Goal: Task Accomplishment & Management: Use online tool/utility

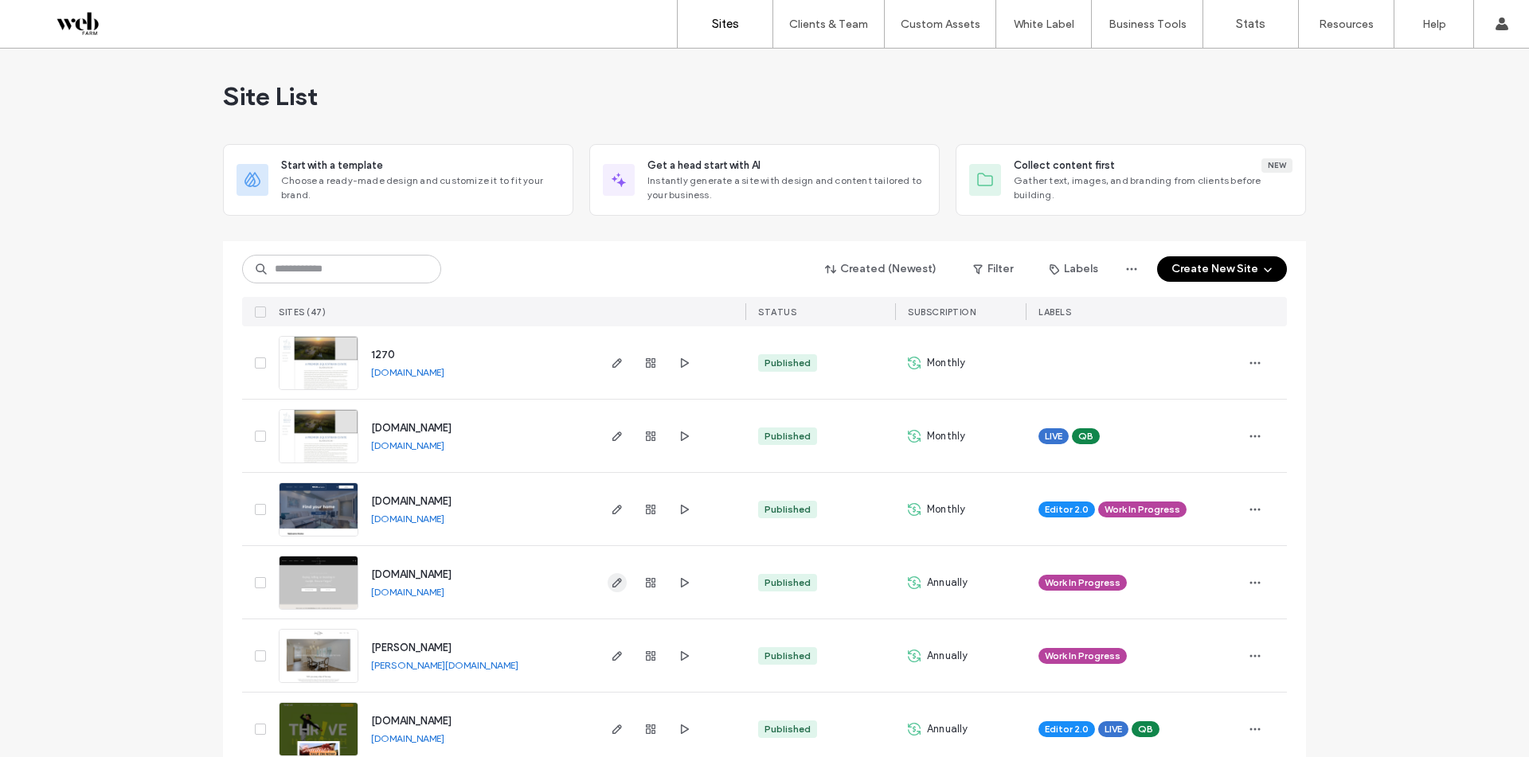
click at [611, 584] on icon "button" at bounding box center [617, 582] width 13 height 13
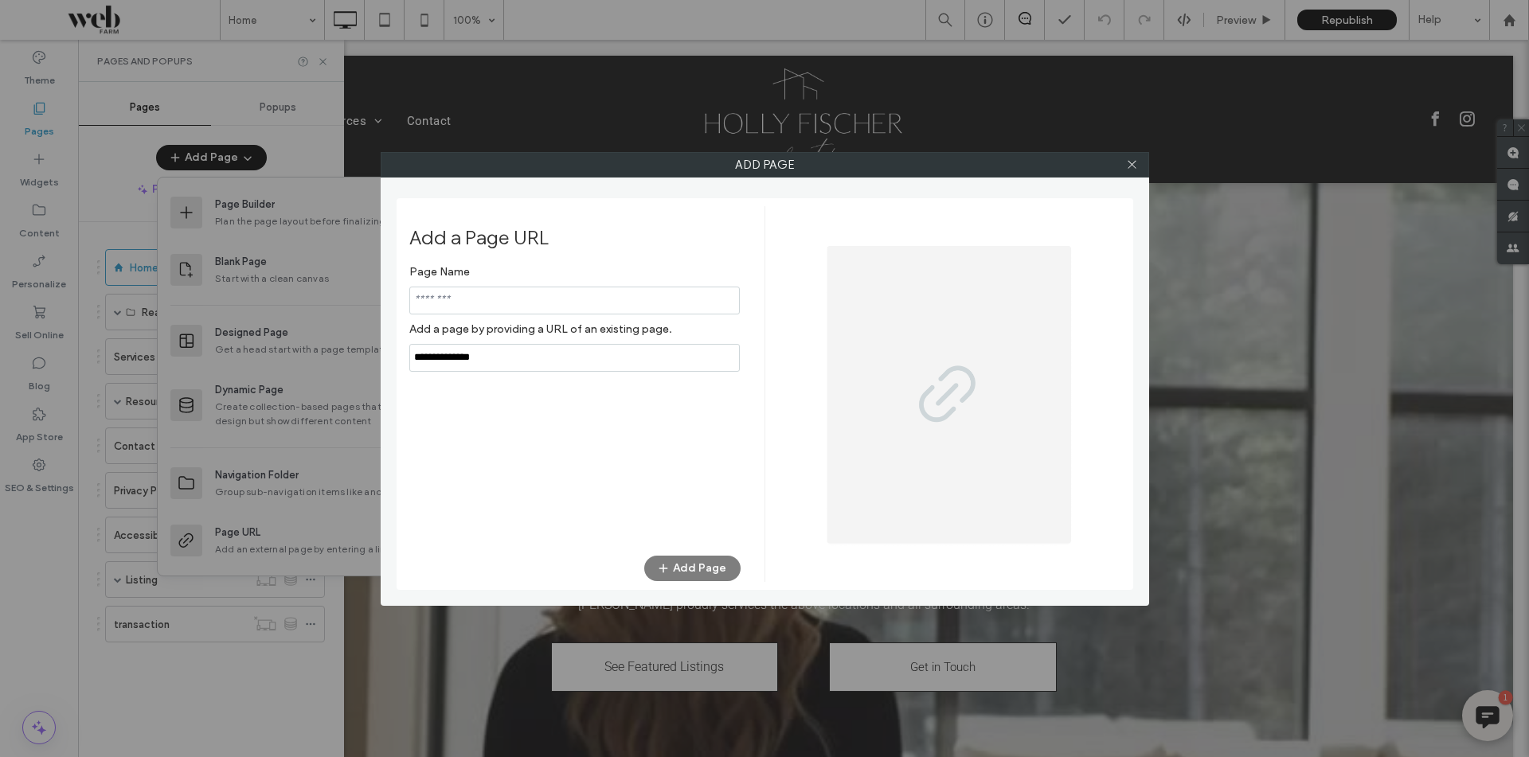
click at [532, 361] on input "notEmpty,url" at bounding box center [574, 358] width 330 height 28
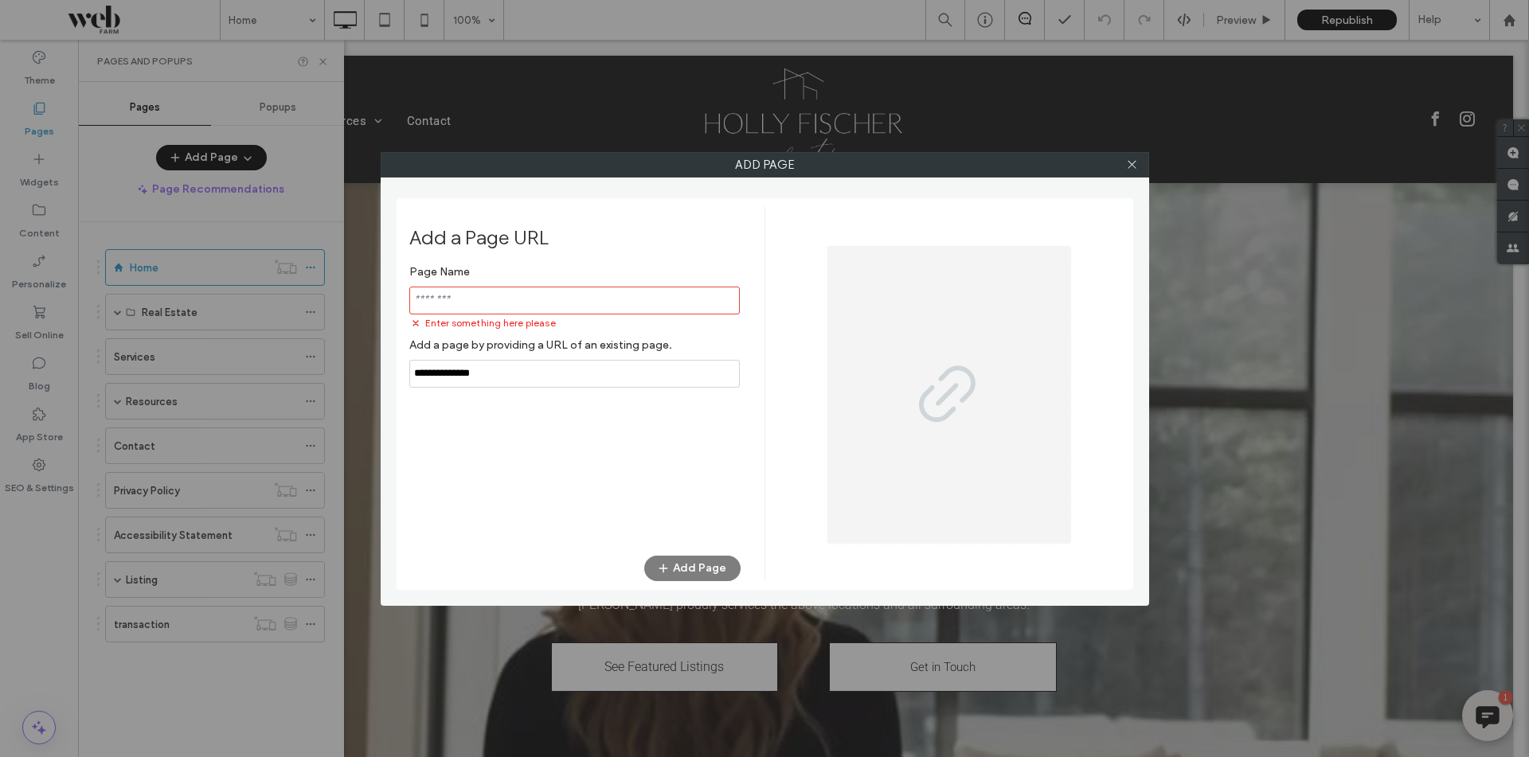
click at [532, 361] on input "notEmpty,url" at bounding box center [574, 374] width 330 height 28
paste input "**********"
type input "**********"
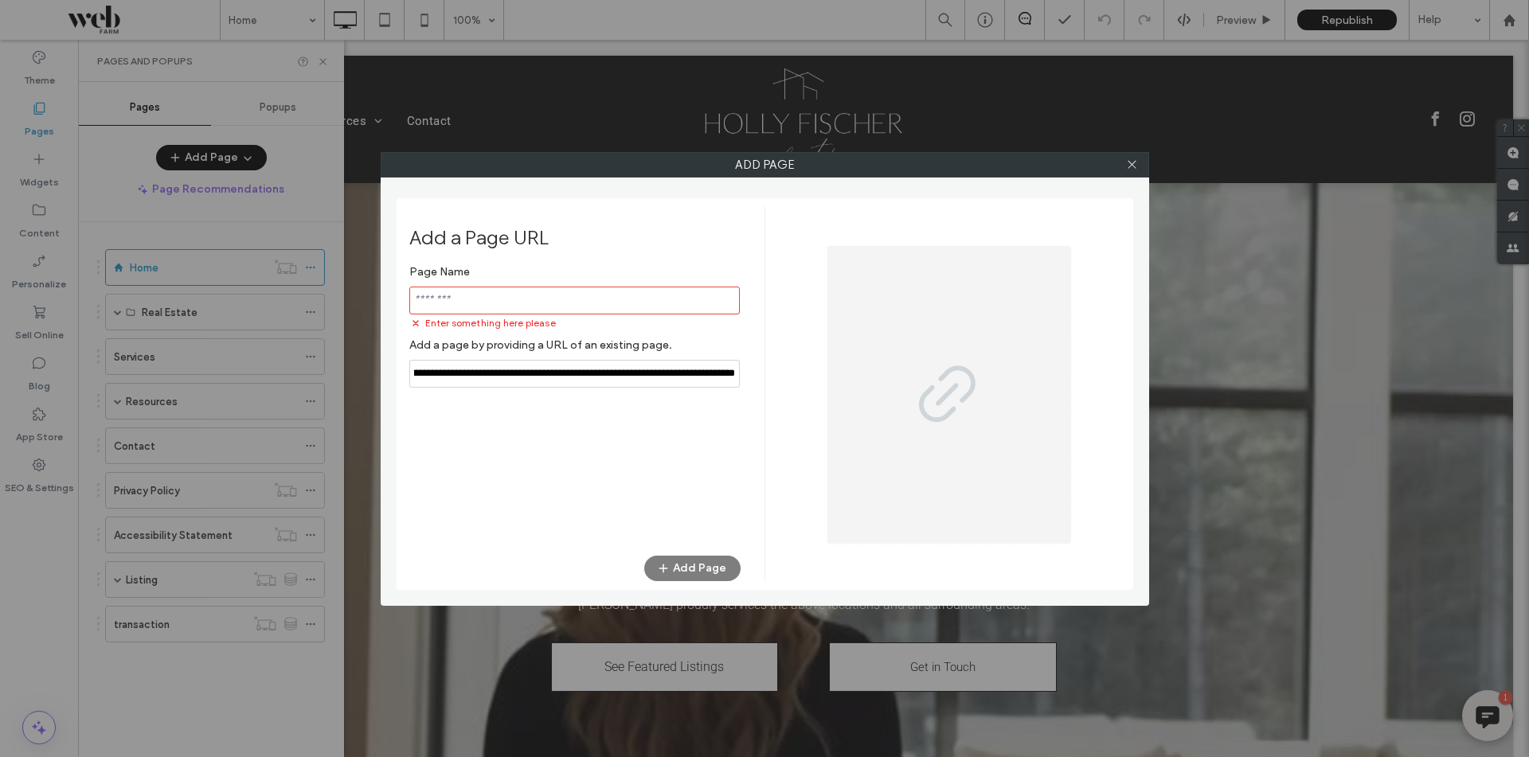
scroll to position [0, 0]
click at [542, 307] on input "notEmpty" at bounding box center [574, 301] width 330 height 28
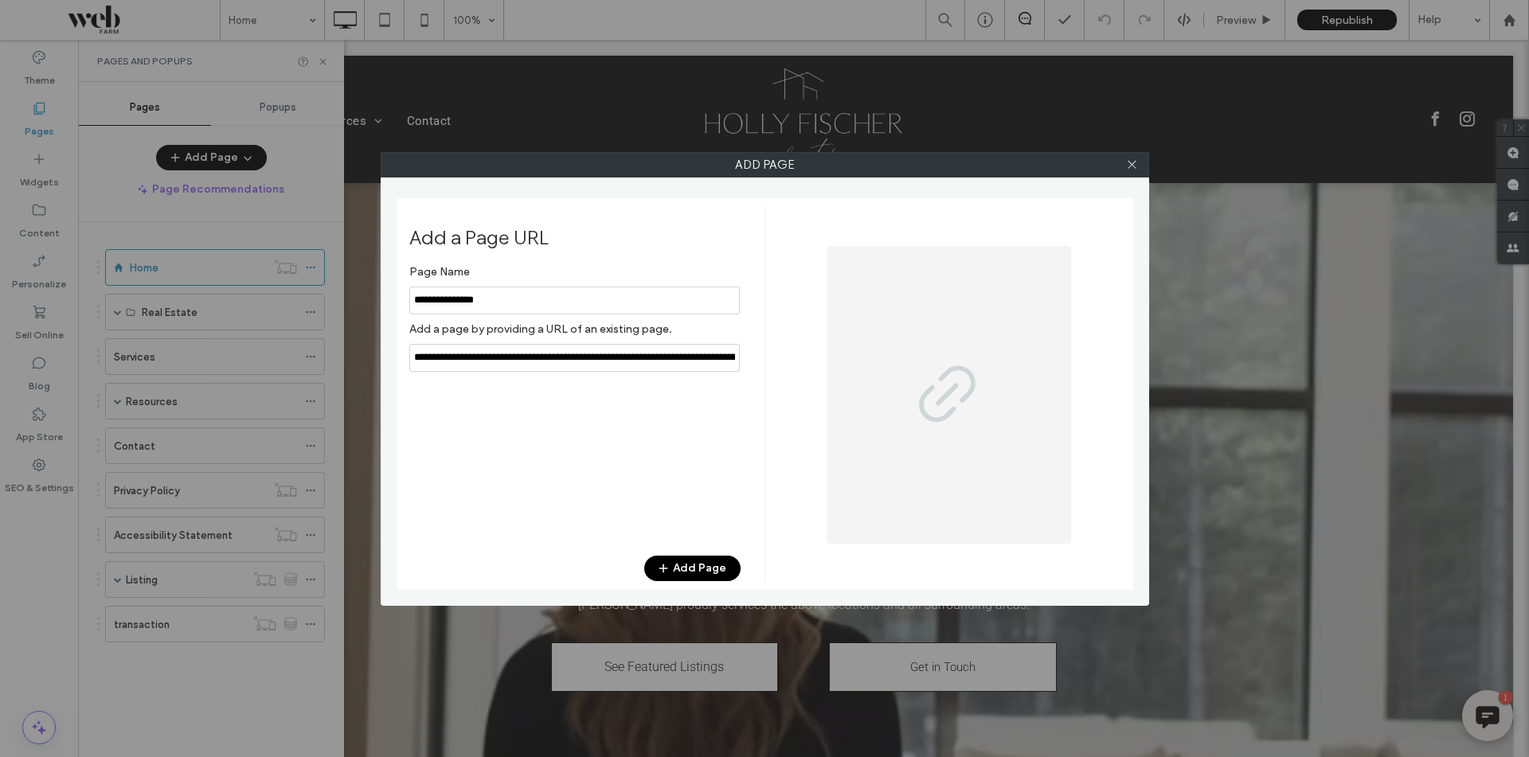
type input "**********"
click at [662, 559] on span "button" at bounding box center [665, 569] width 16 height 24
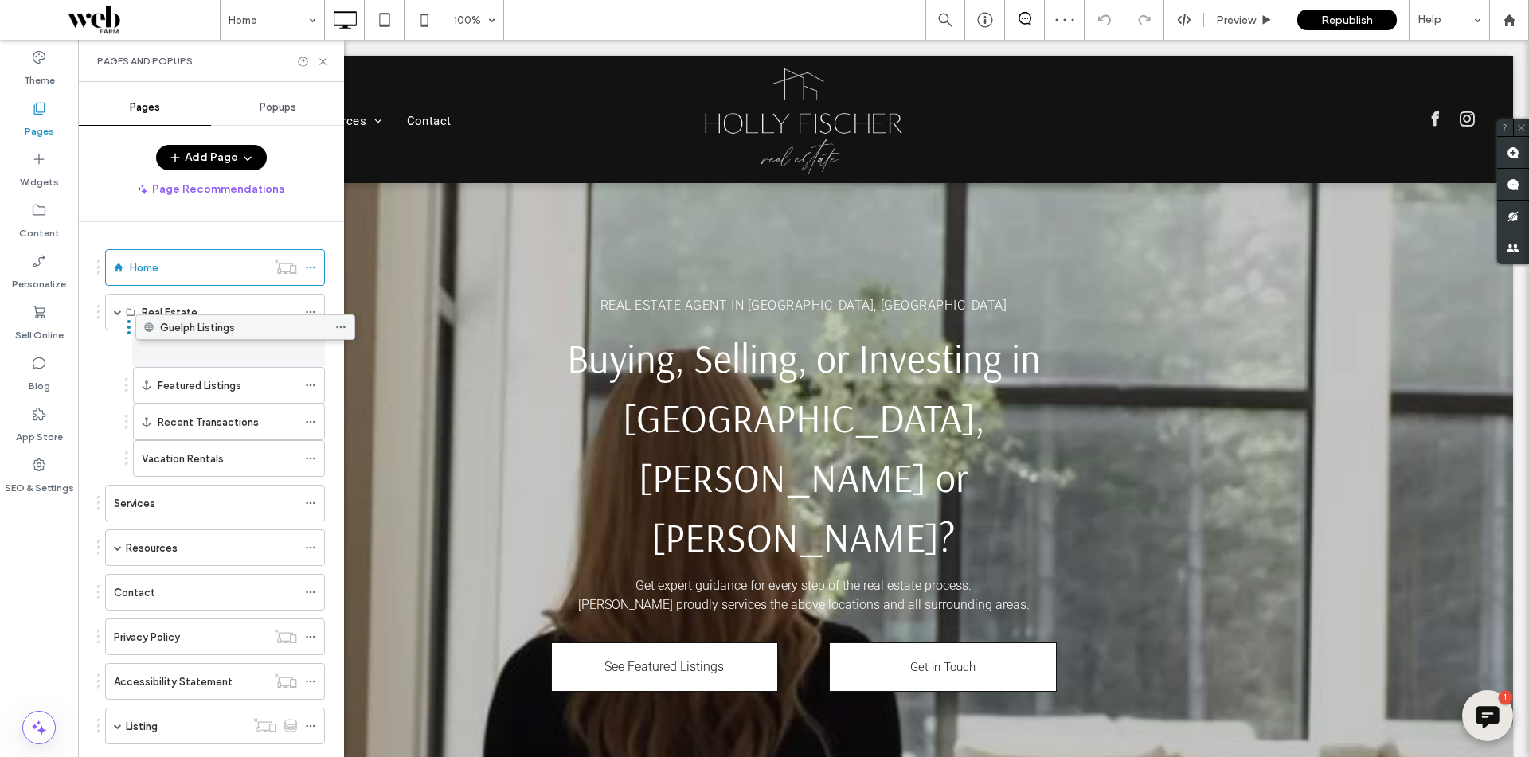
drag, startPoint x: 236, startPoint y: 671, endPoint x: 267, endPoint y: 335, distance: 337.4
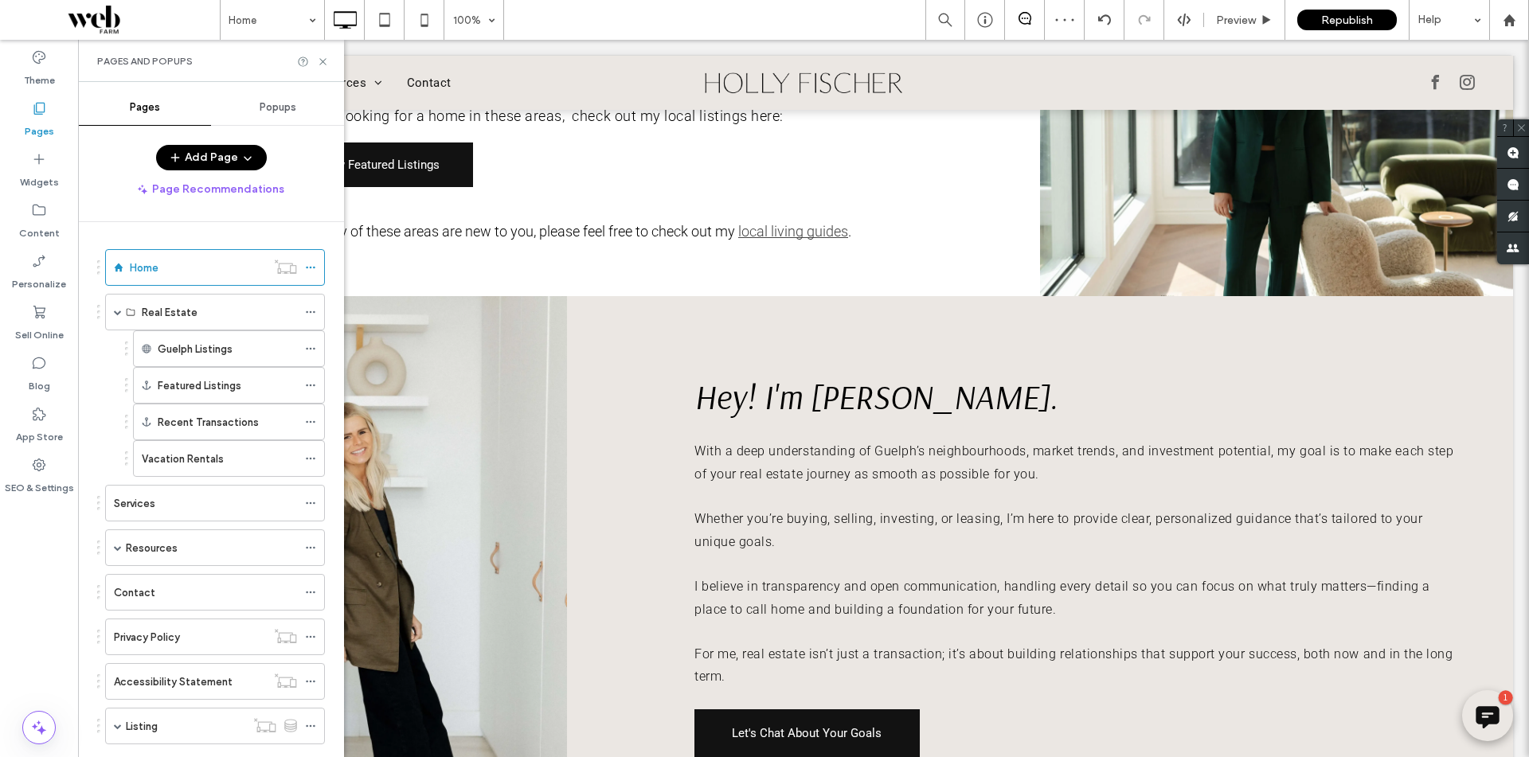
scroll to position [1115, 0]
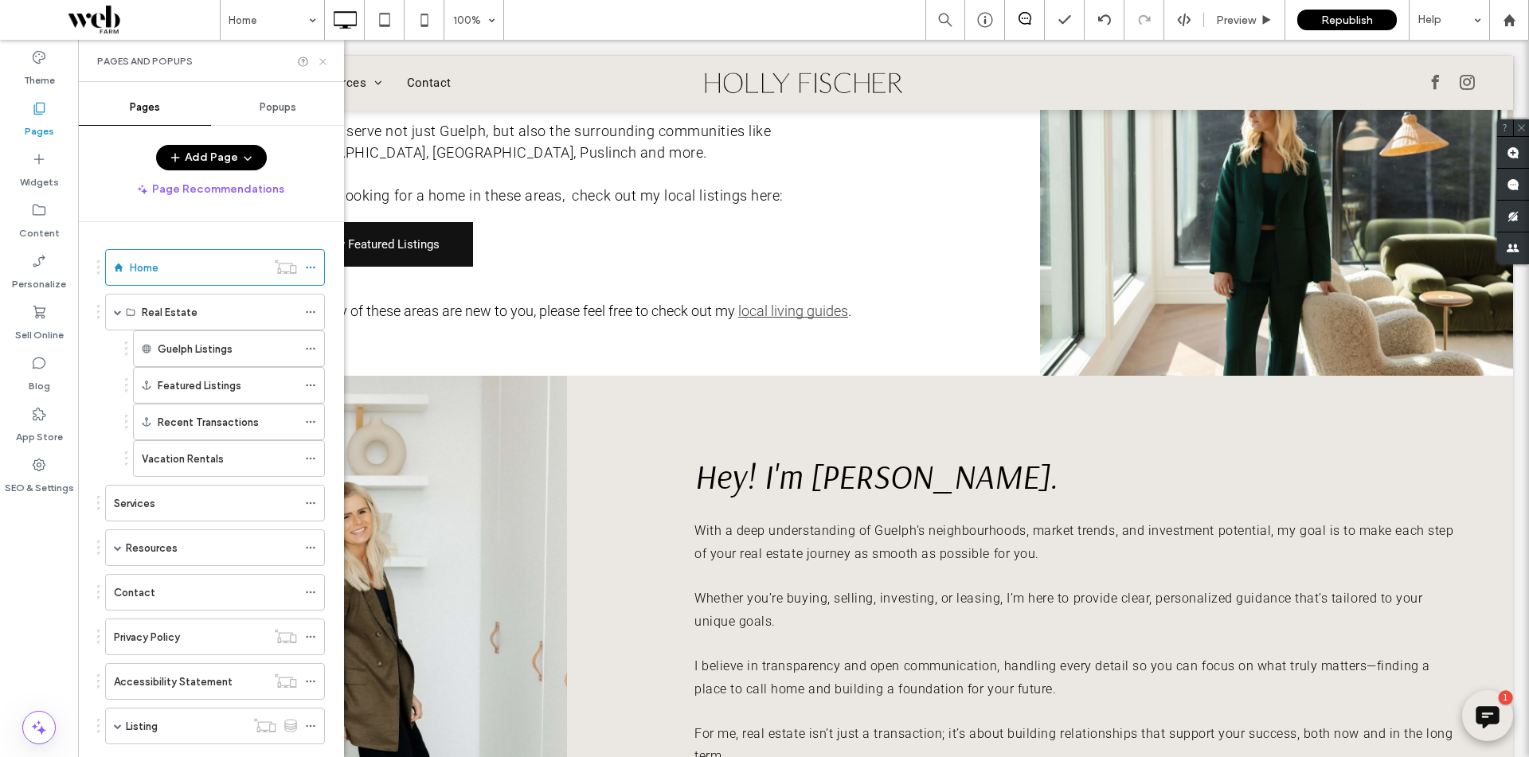
click at [325, 64] on use at bounding box center [322, 61] width 6 height 6
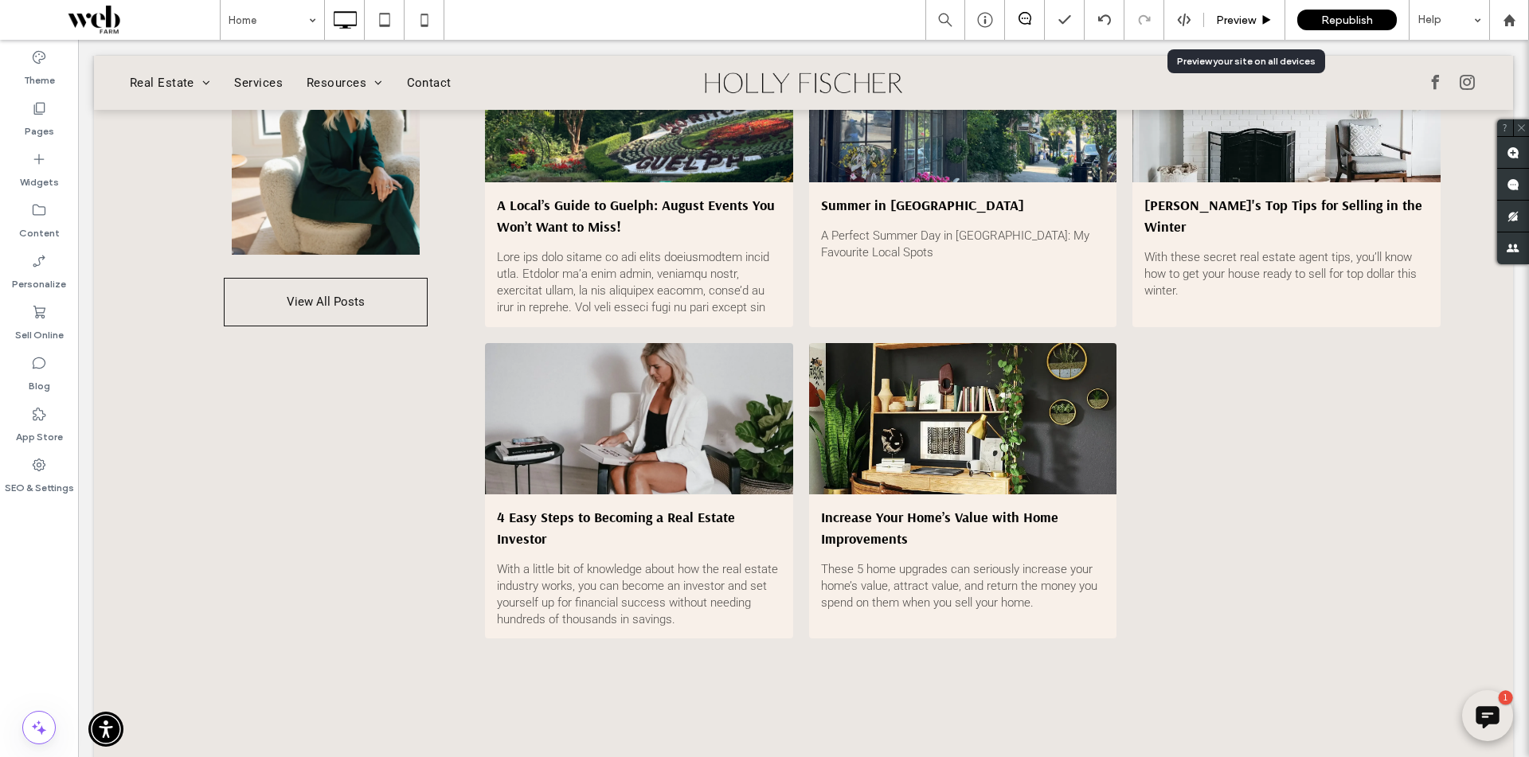
click at [1227, 21] on span "Preview" at bounding box center [1236, 21] width 40 height 14
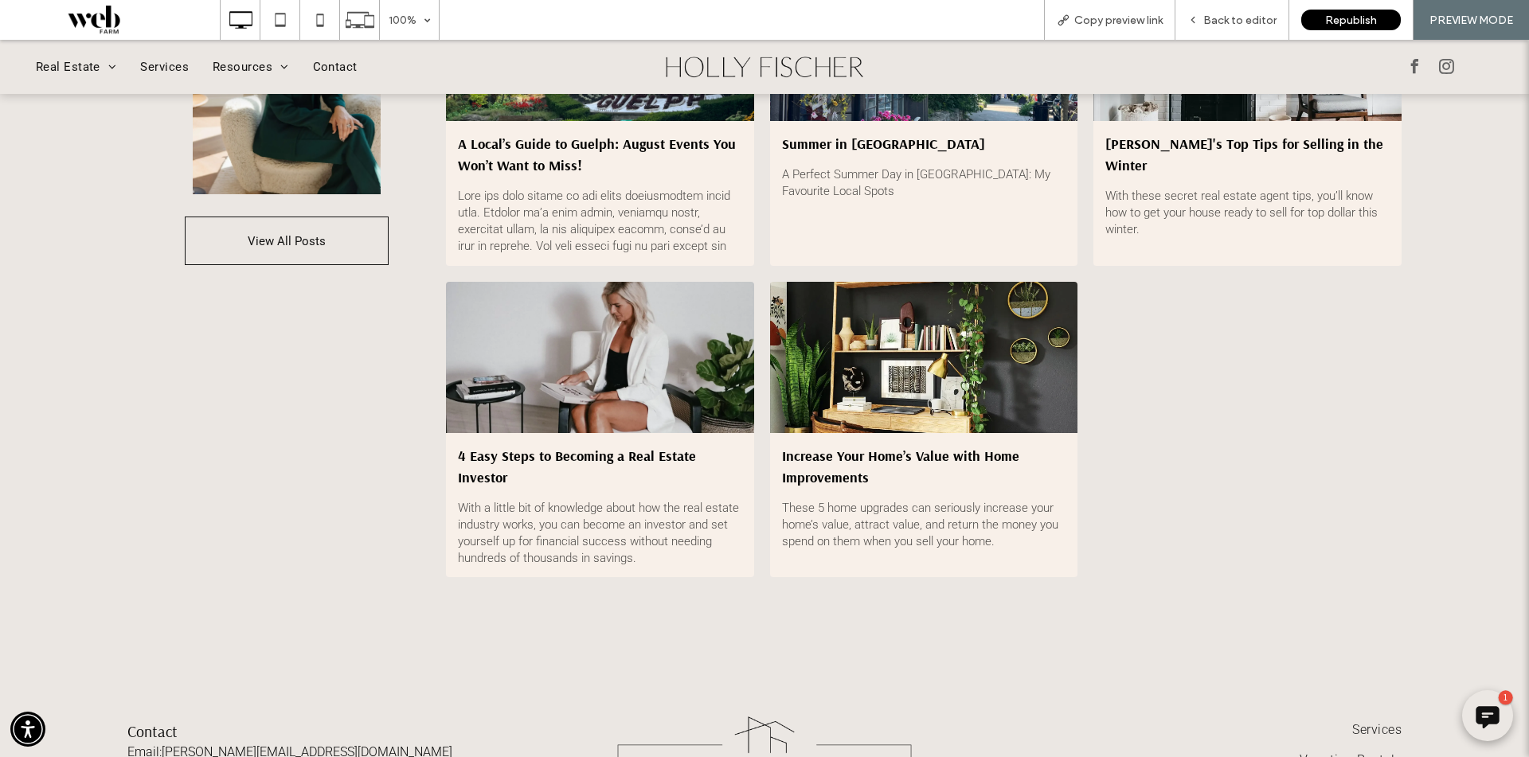
scroll to position [4652, 0]
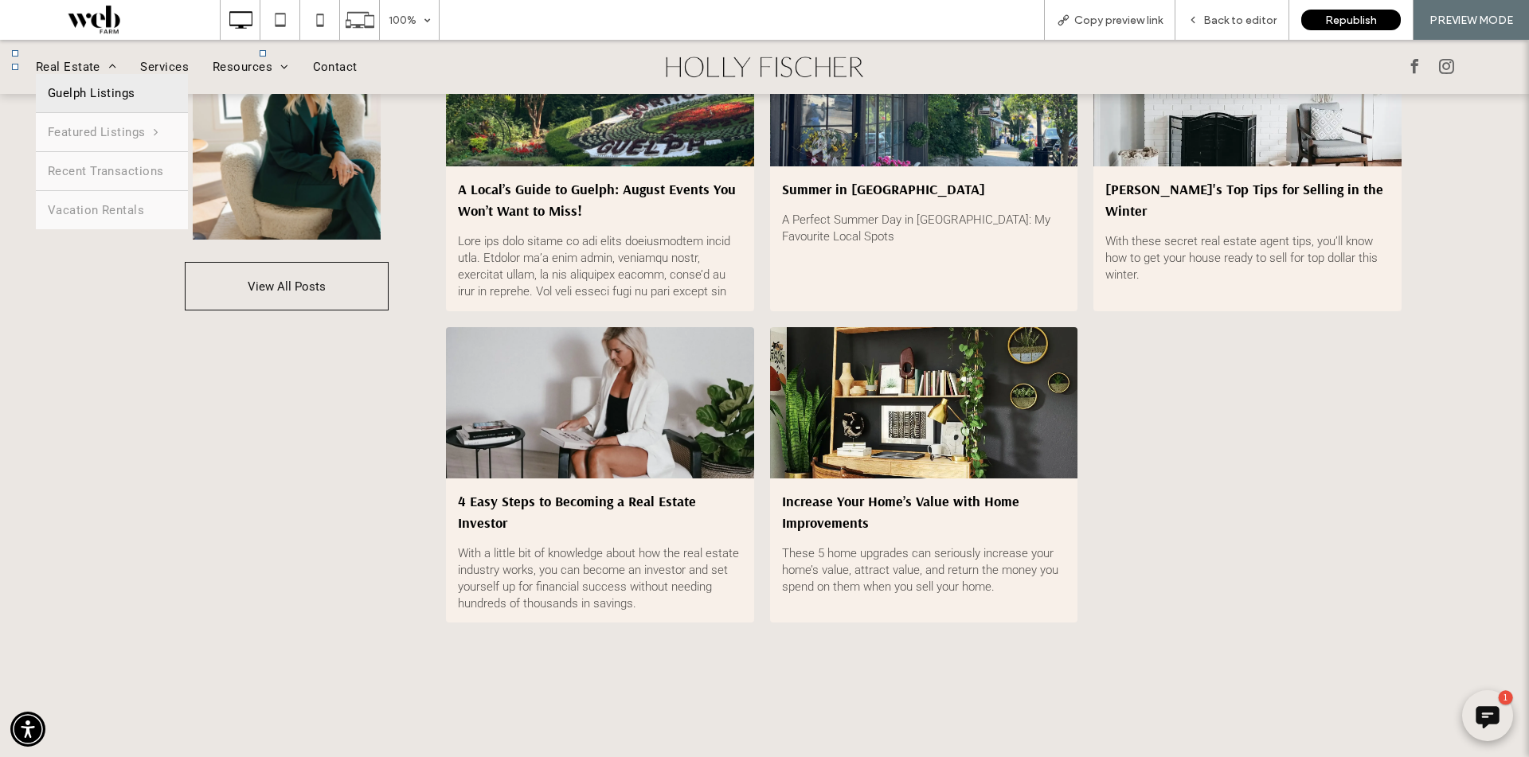
click at [85, 86] on span "Guelph Listings" at bounding box center [92, 93] width 88 height 14
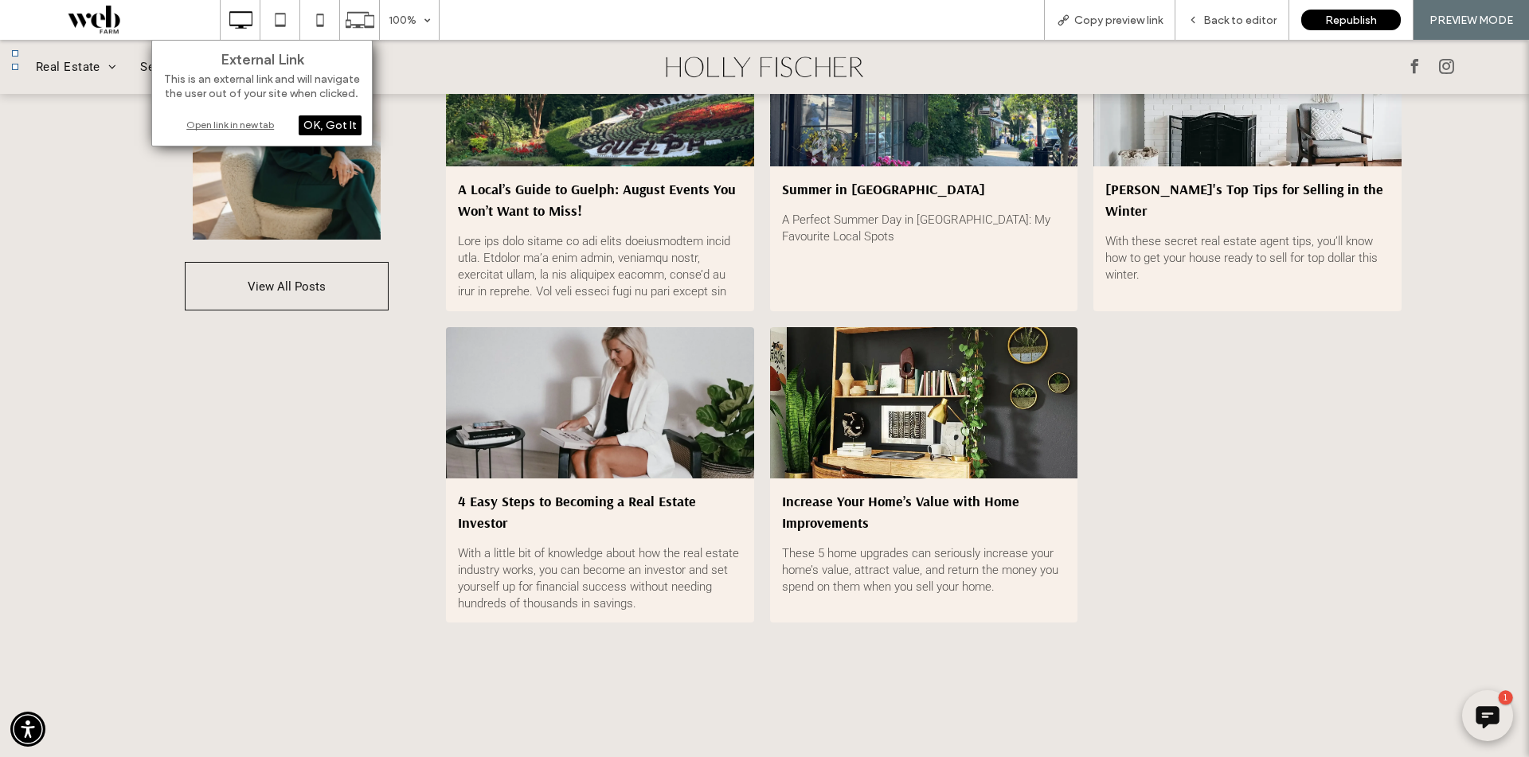
click at [265, 125] on div "Open link in new tab" at bounding box center [261, 124] width 199 height 17
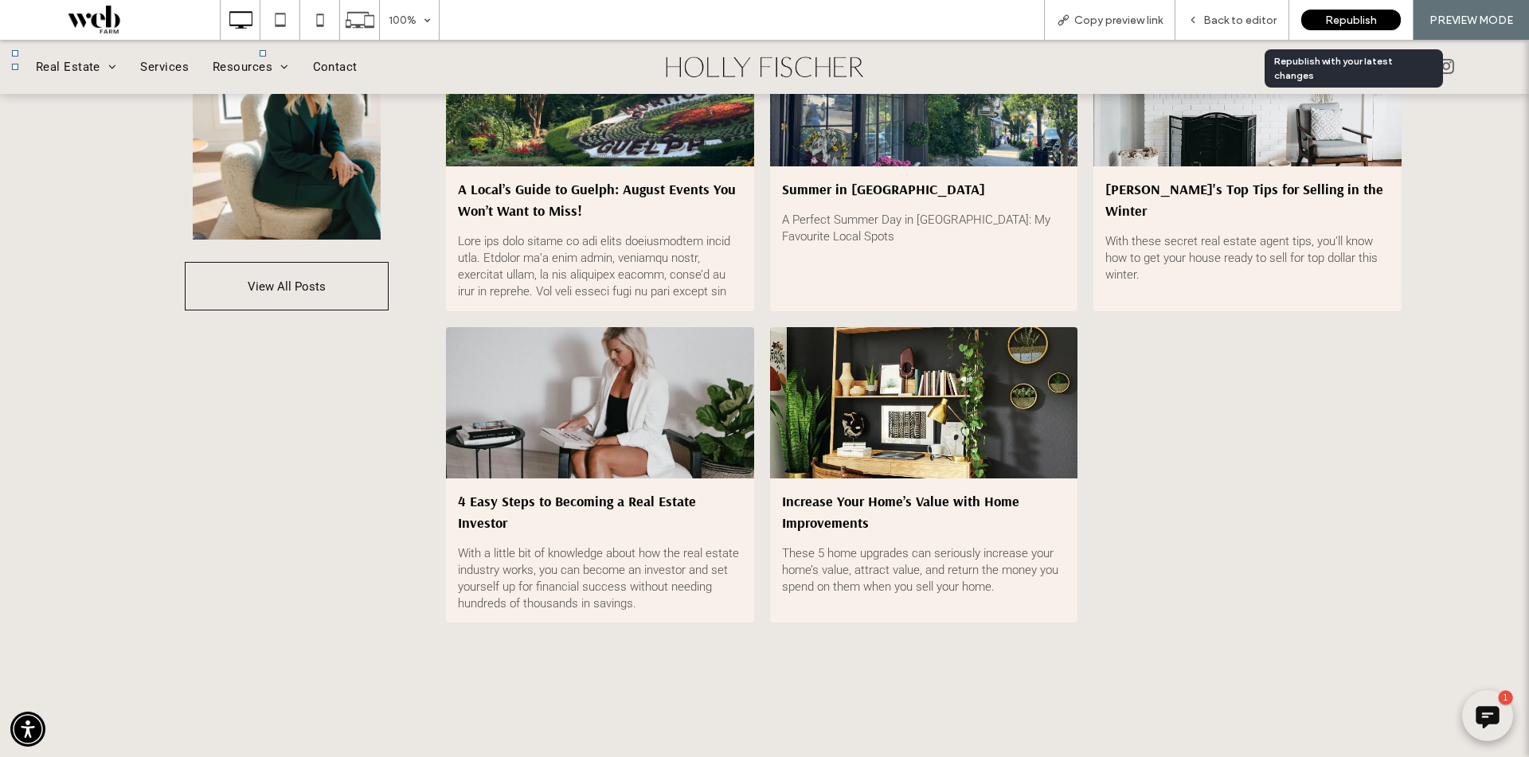
click at [1323, 21] on div "Republish" at bounding box center [1351, 20] width 100 height 21
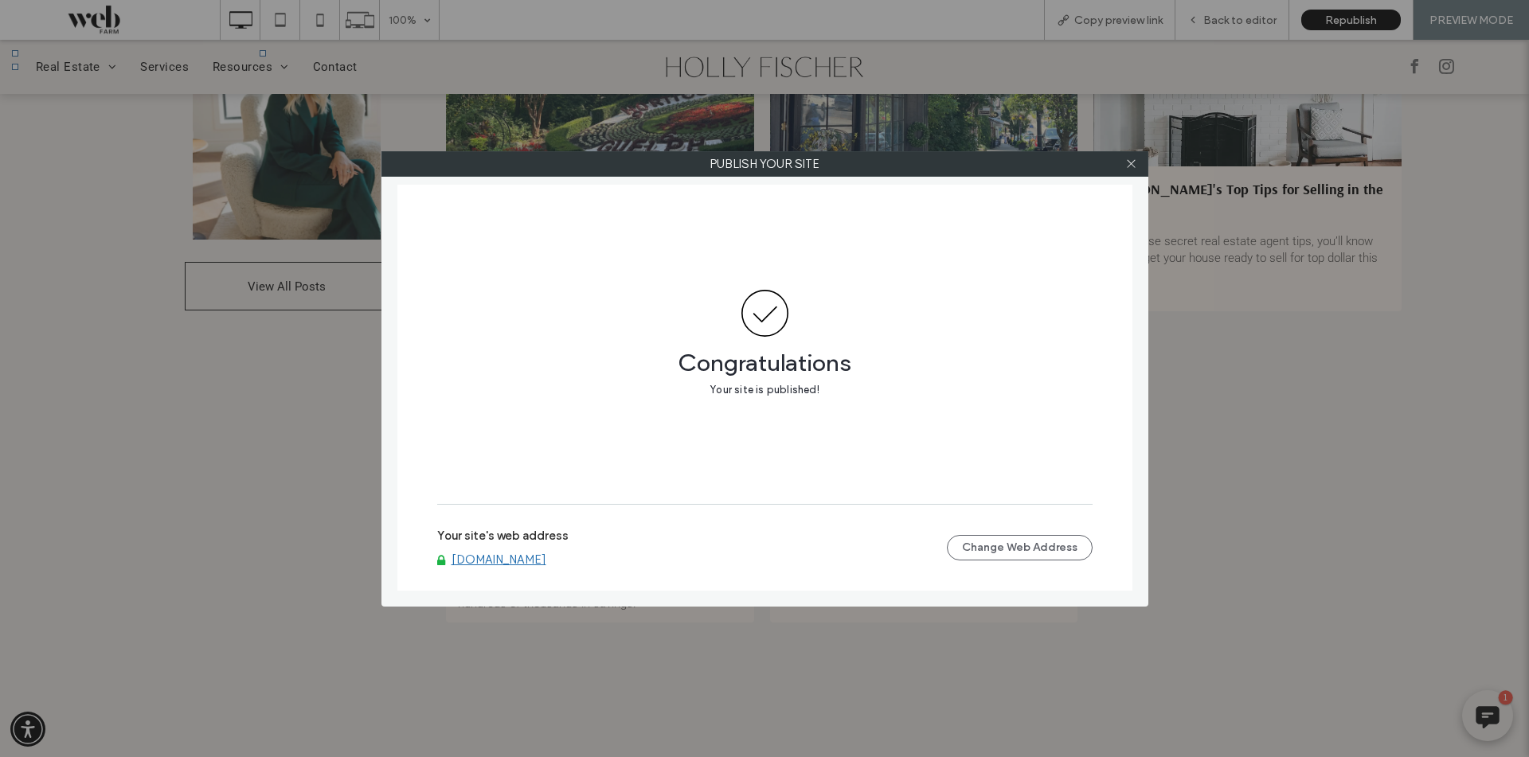
click at [1139, 170] on div at bounding box center [1132, 164] width 24 height 24
click at [1127, 165] on icon at bounding box center [1131, 164] width 12 height 12
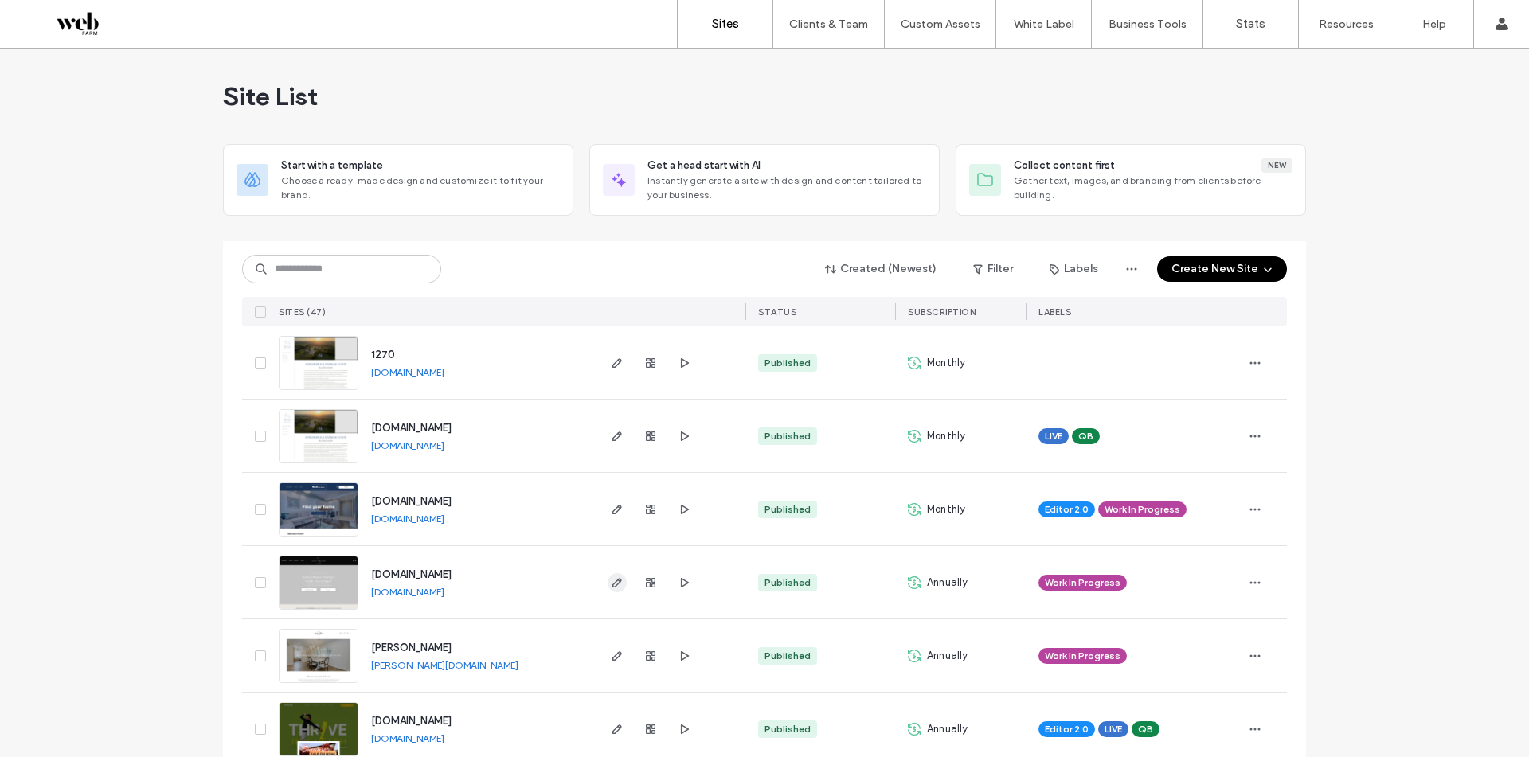
click at [612, 584] on use "button" at bounding box center [617, 583] width 10 height 10
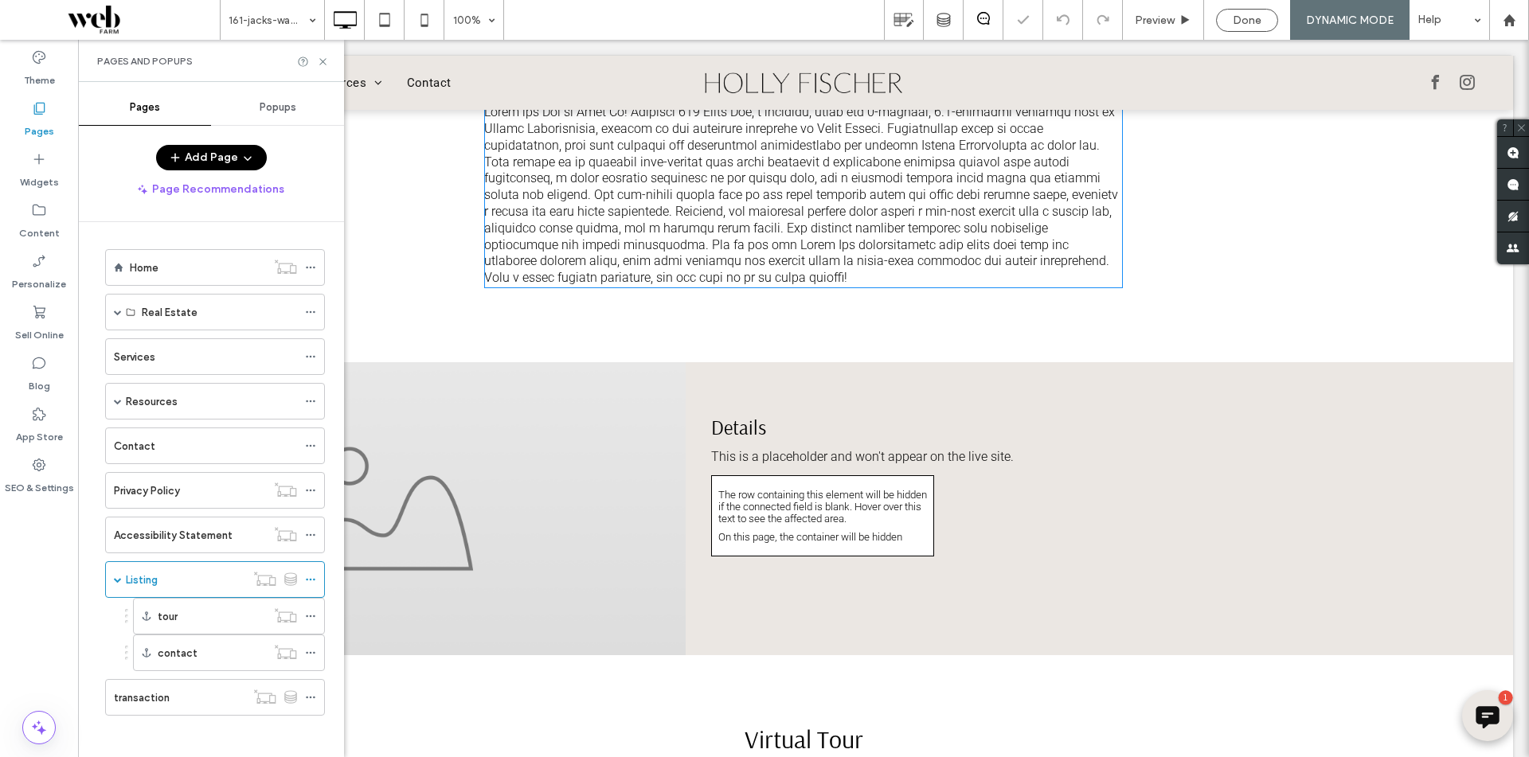
scroll to position [1194, 0]
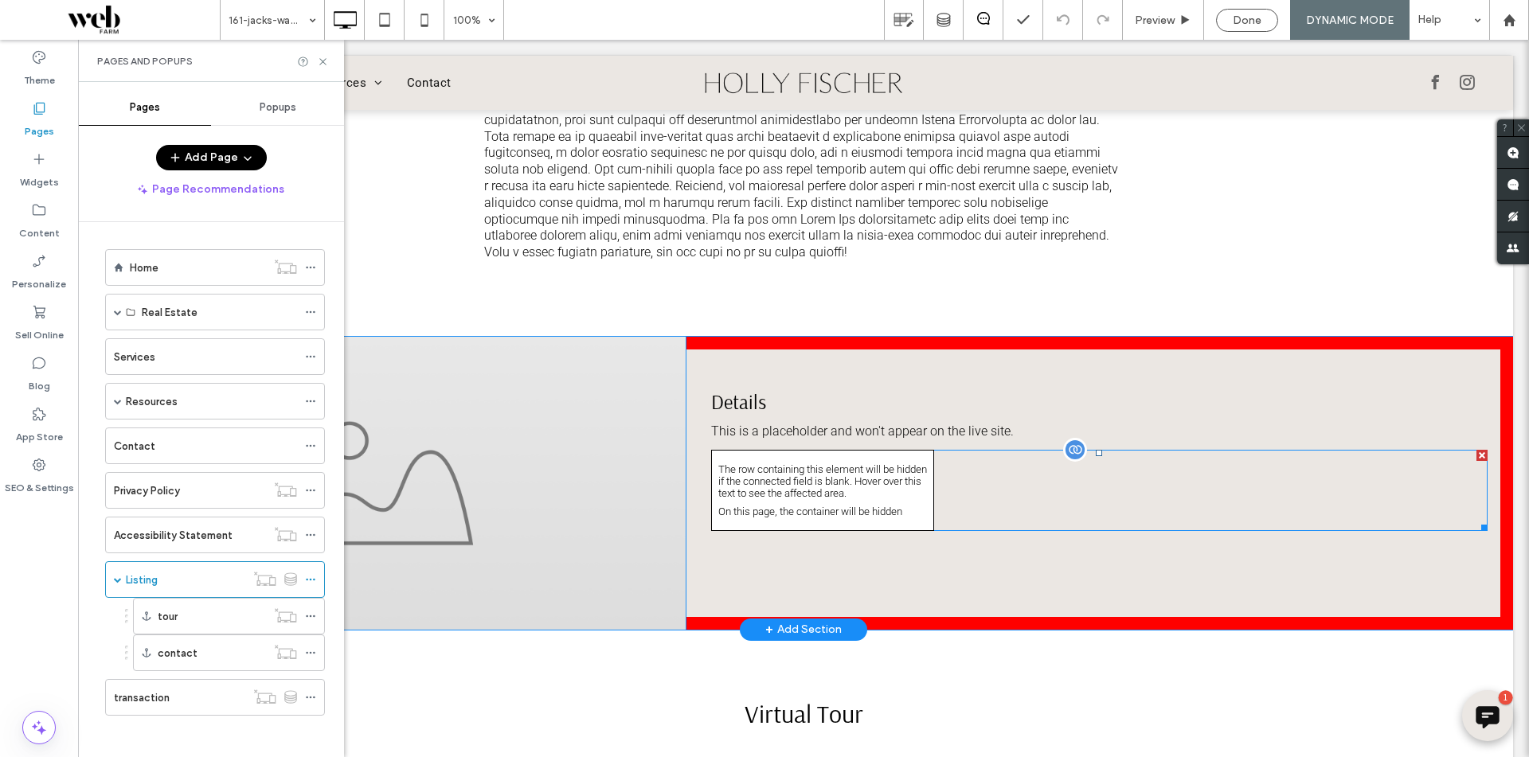
click at [759, 499] on p "The row containing this element will be hidden if the connected field is blank.…" at bounding box center [822, 481] width 209 height 36
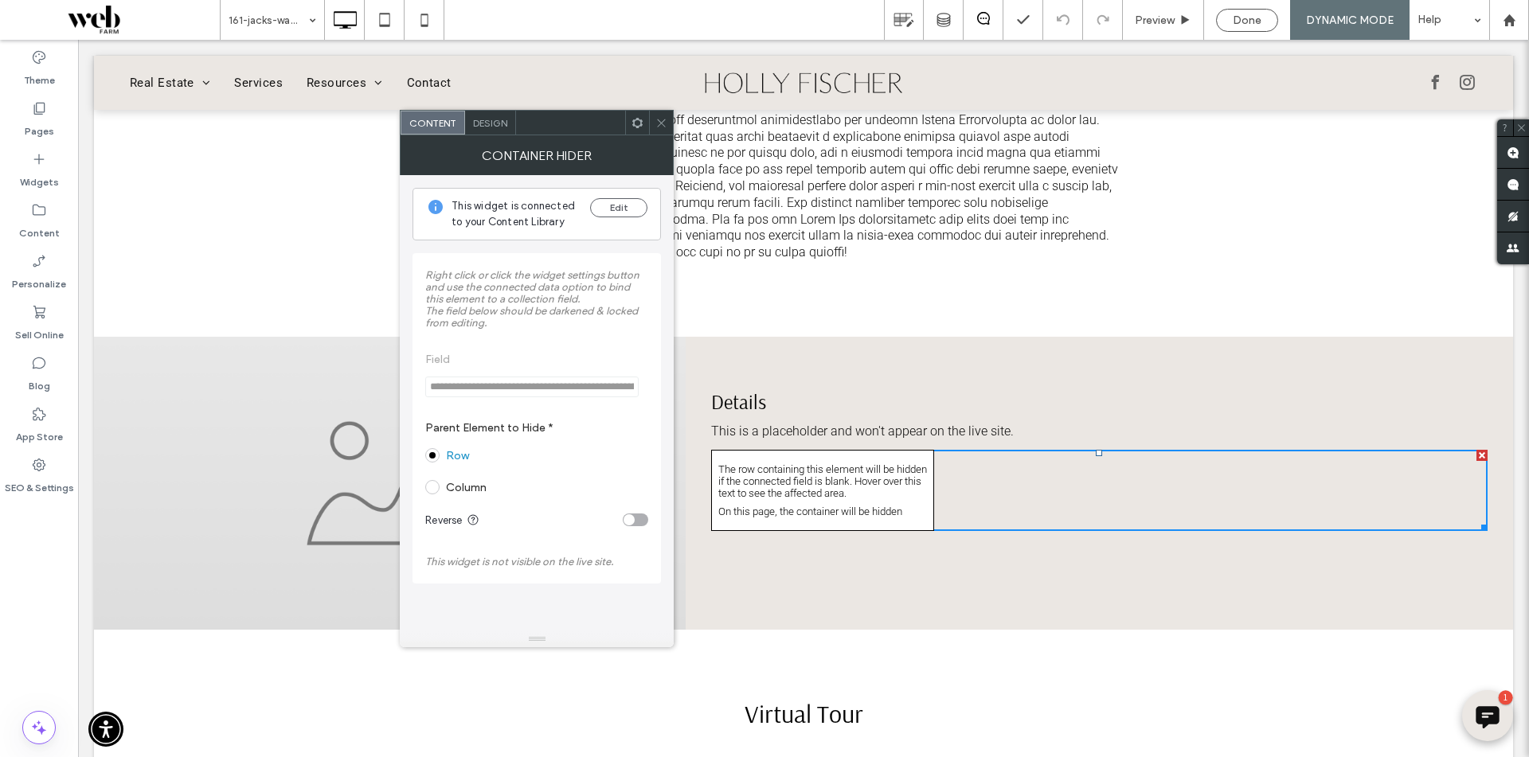
click at [499, 127] on span "Design" at bounding box center [490, 123] width 34 height 12
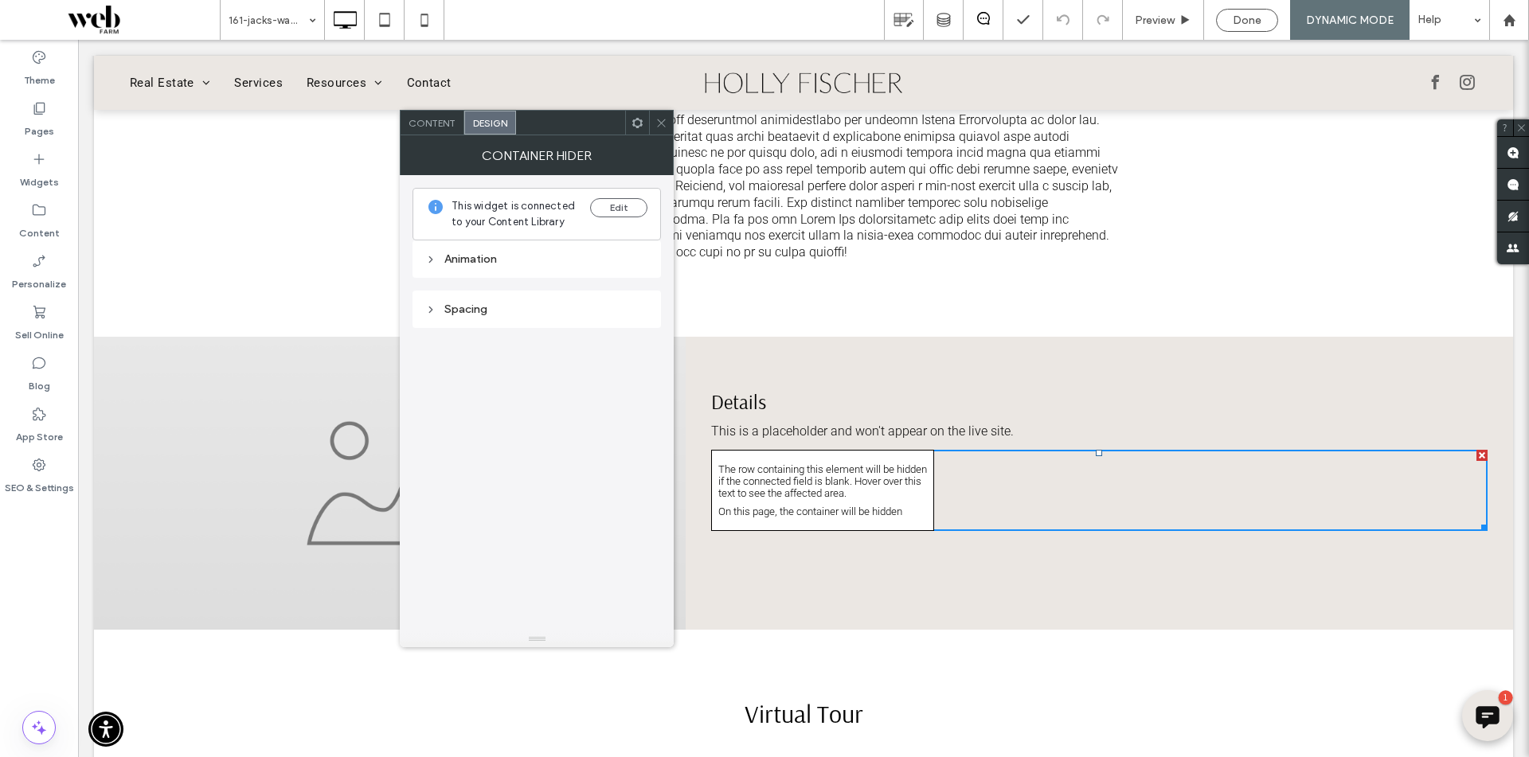
click at [660, 125] on icon at bounding box center [661, 123] width 12 height 12
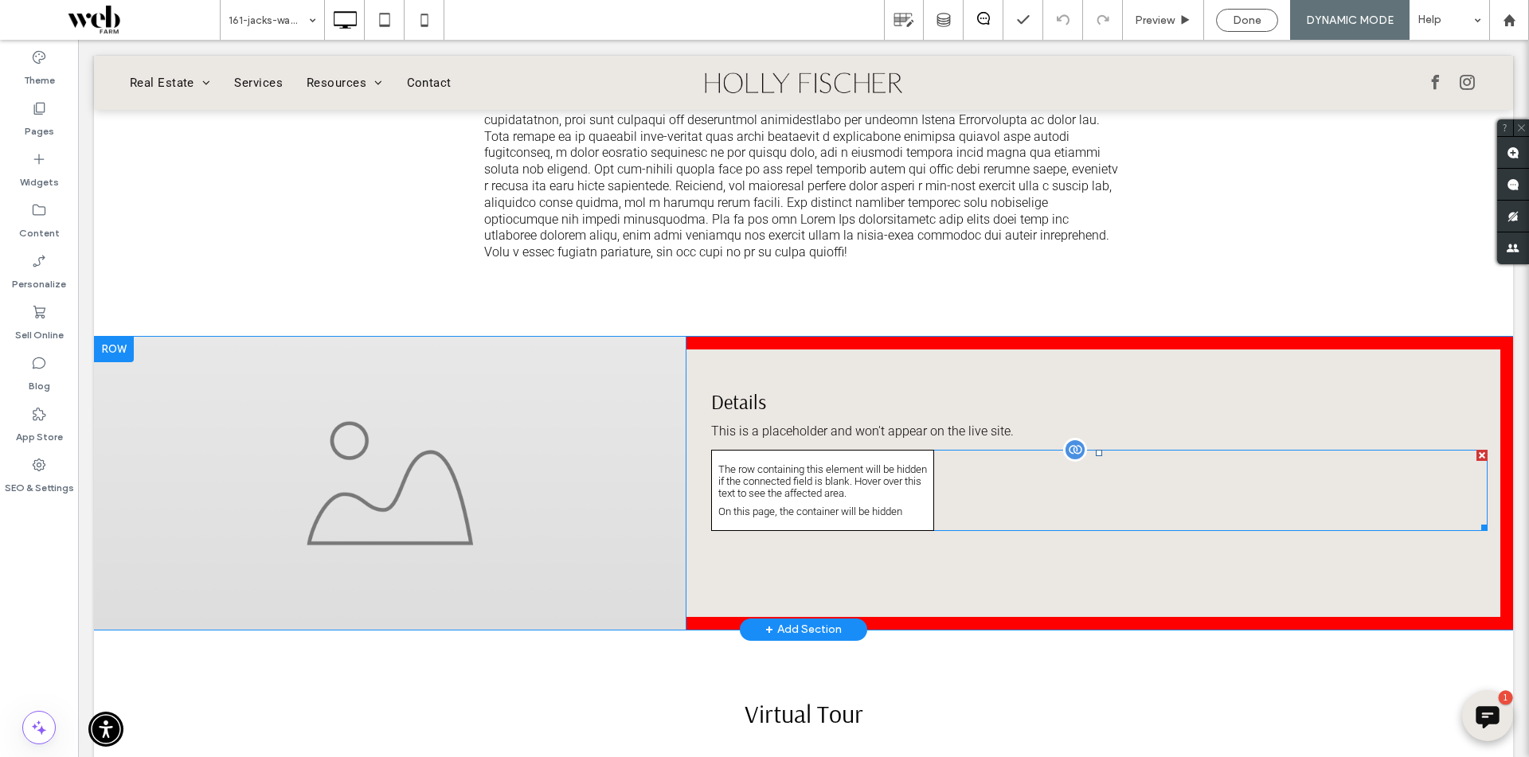
click at [768, 495] on p "The row containing this element will be hidden if the connected field is blank.…" at bounding box center [822, 481] width 209 height 36
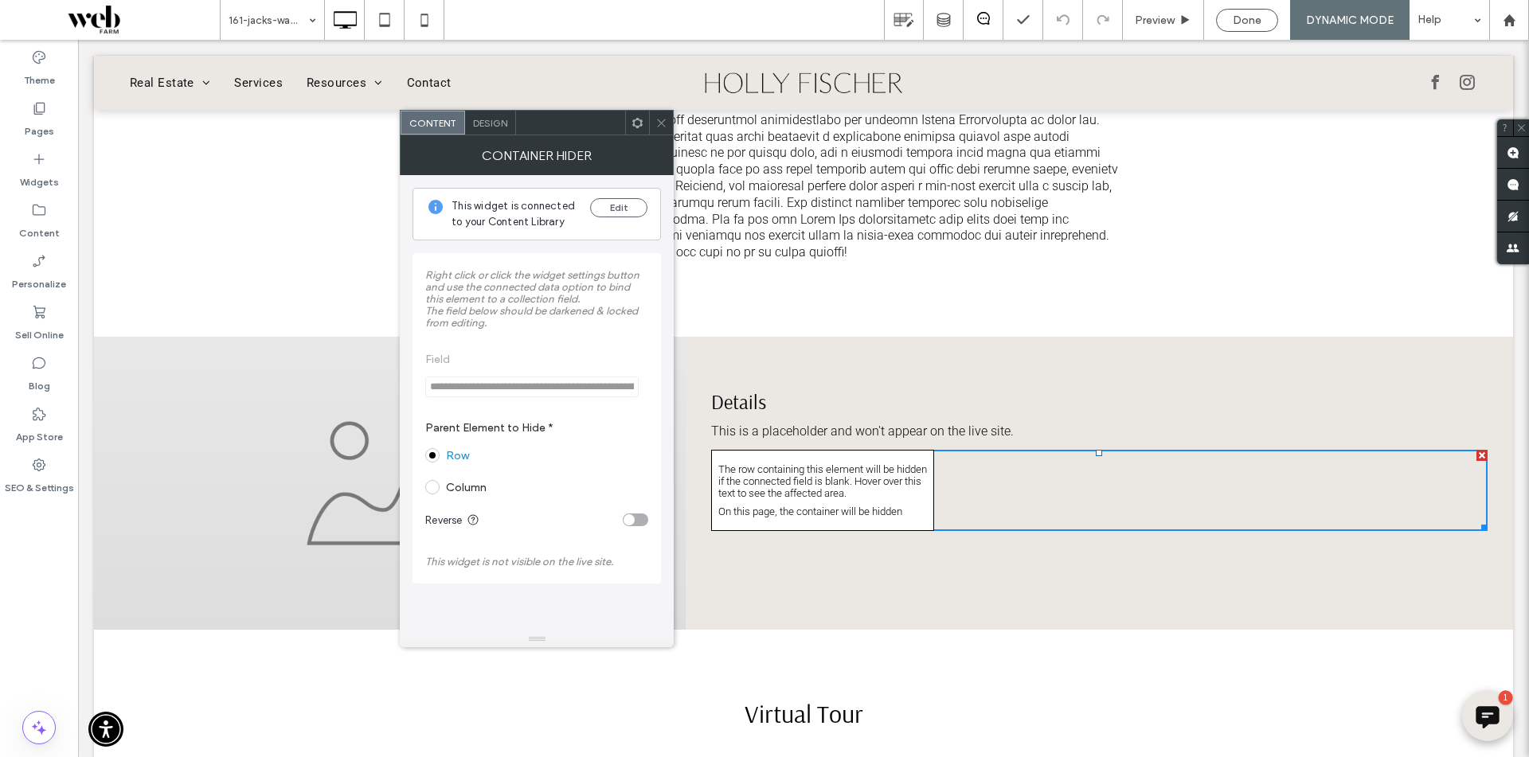
click at [629, 123] on div at bounding box center [637, 123] width 24 height 24
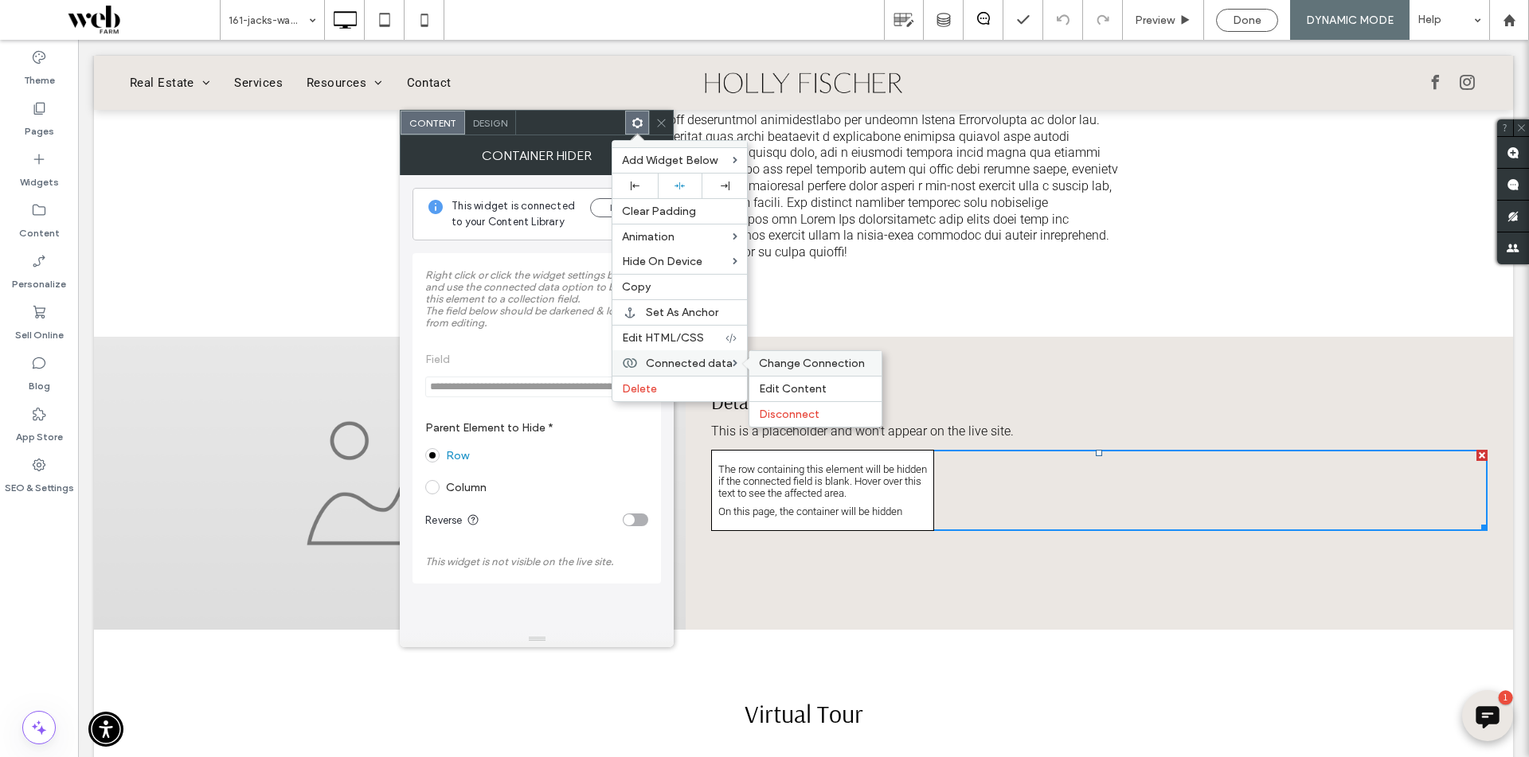
click at [767, 359] on span "Change Connection" at bounding box center [812, 364] width 106 height 14
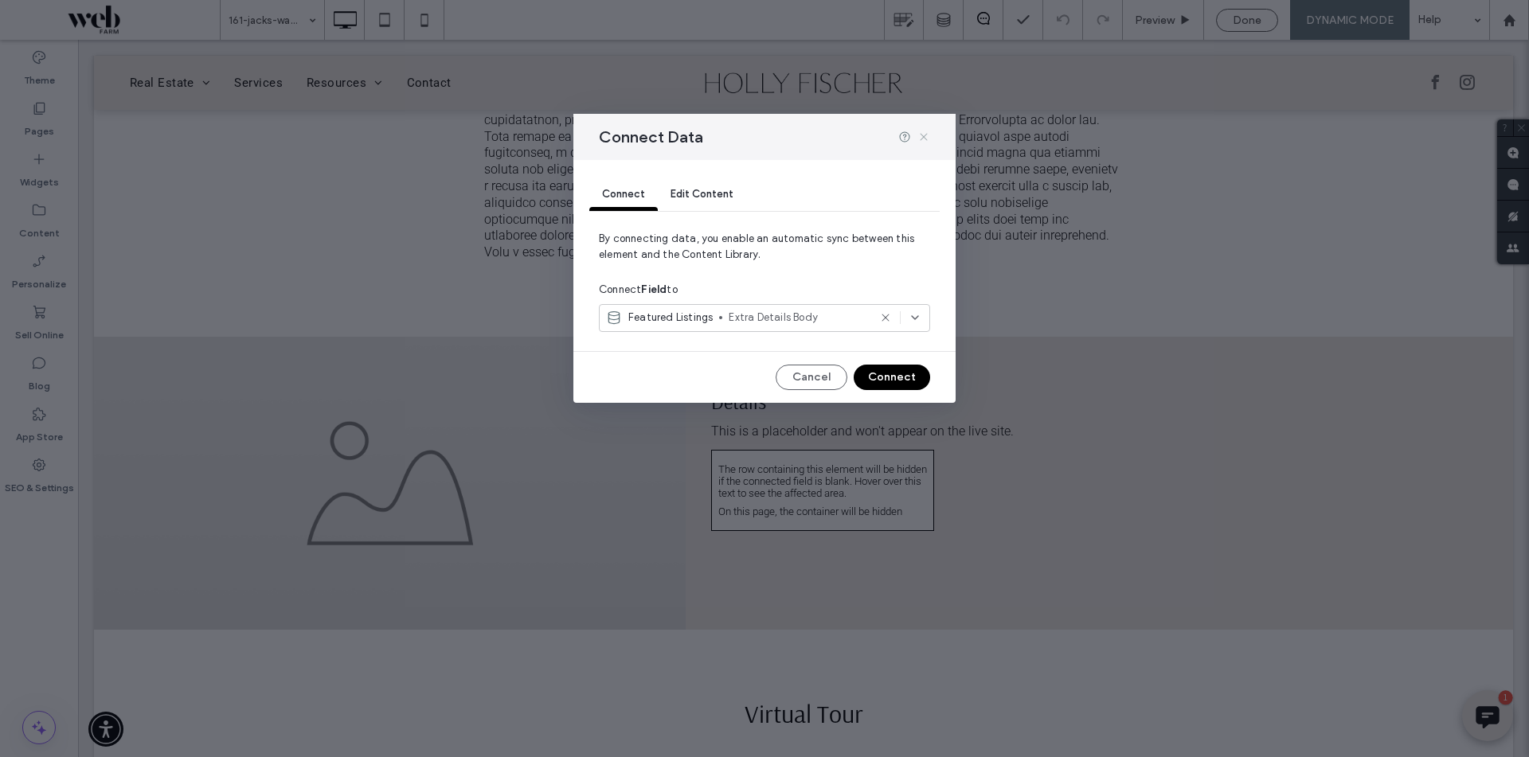
click at [928, 139] on icon at bounding box center [923, 137] width 13 height 13
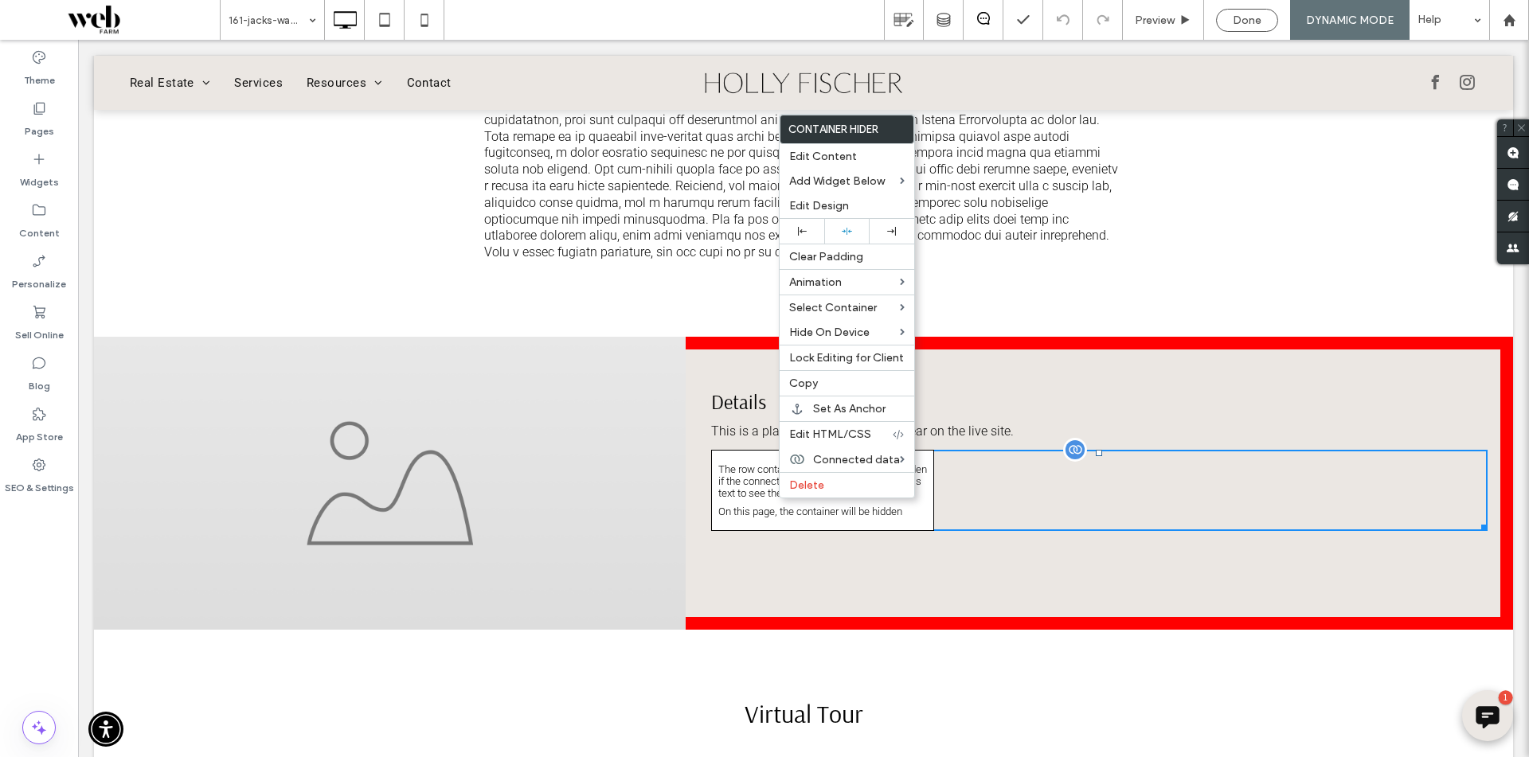
click at [719, 499] on p "The row containing this element will be hidden if the connected field is blank.…" at bounding box center [822, 481] width 209 height 36
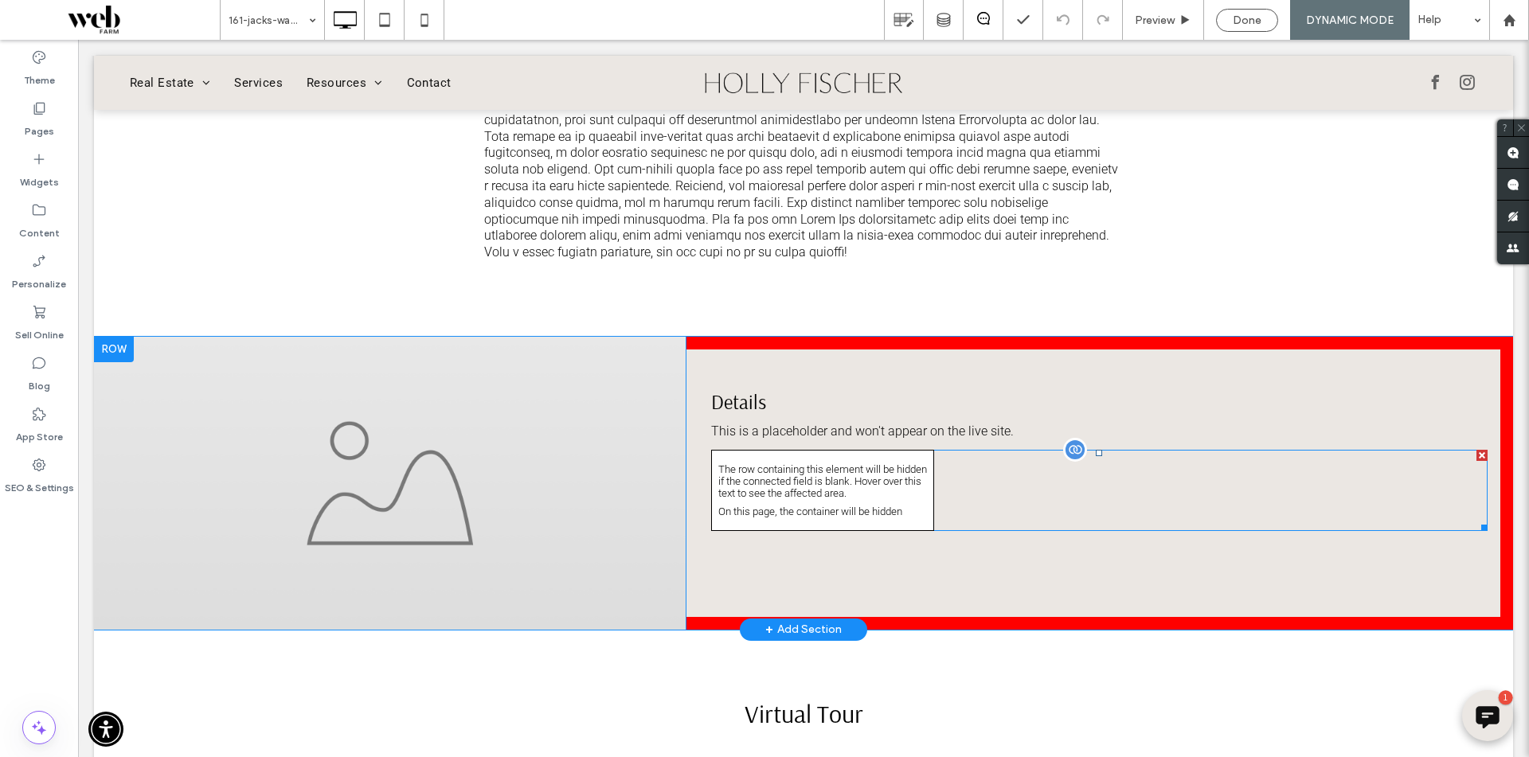
click at [719, 499] on p "The row containing this element will be hidden if the connected field is blank.…" at bounding box center [822, 481] width 209 height 36
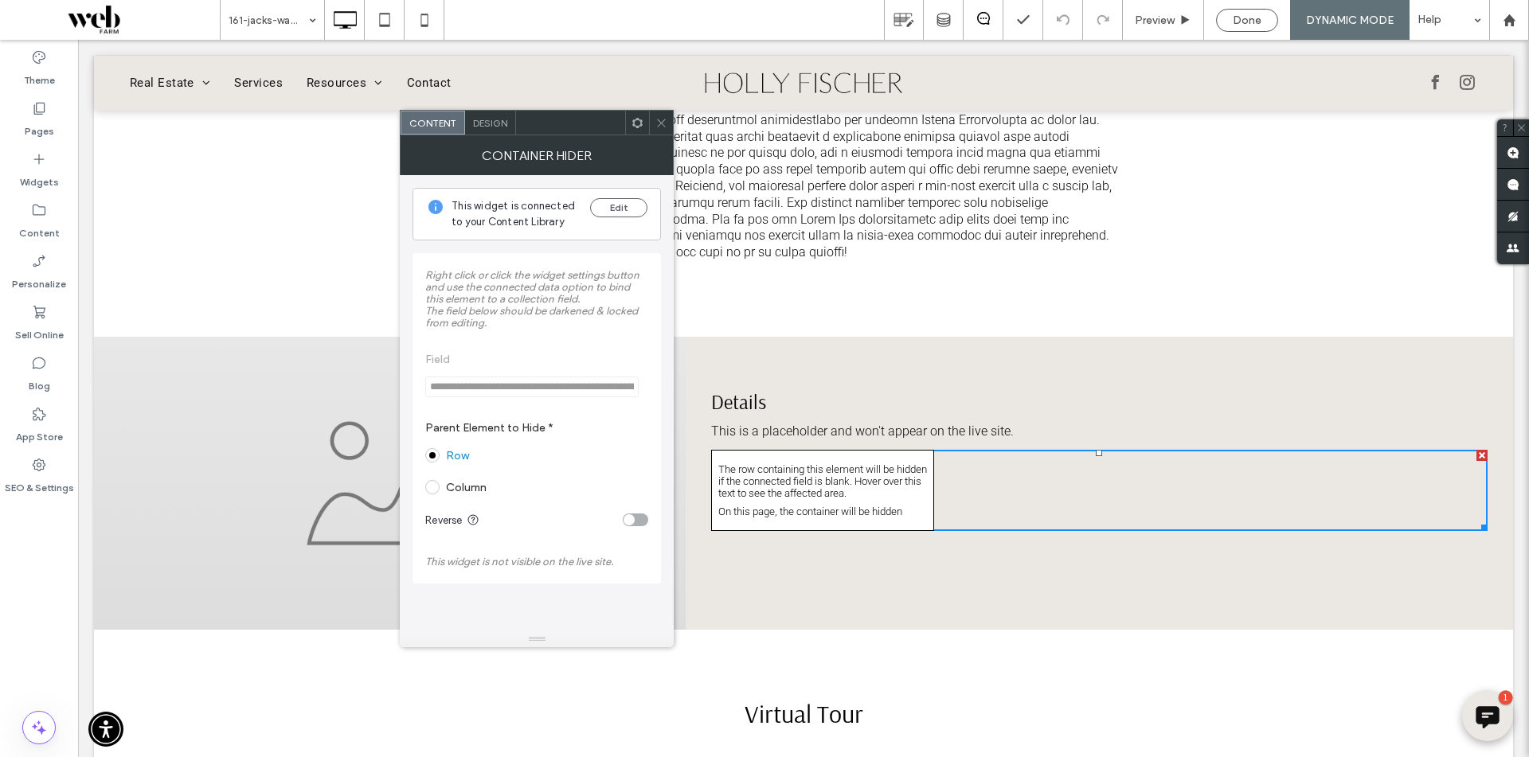
click at [657, 125] on icon at bounding box center [661, 123] width 12 height 12
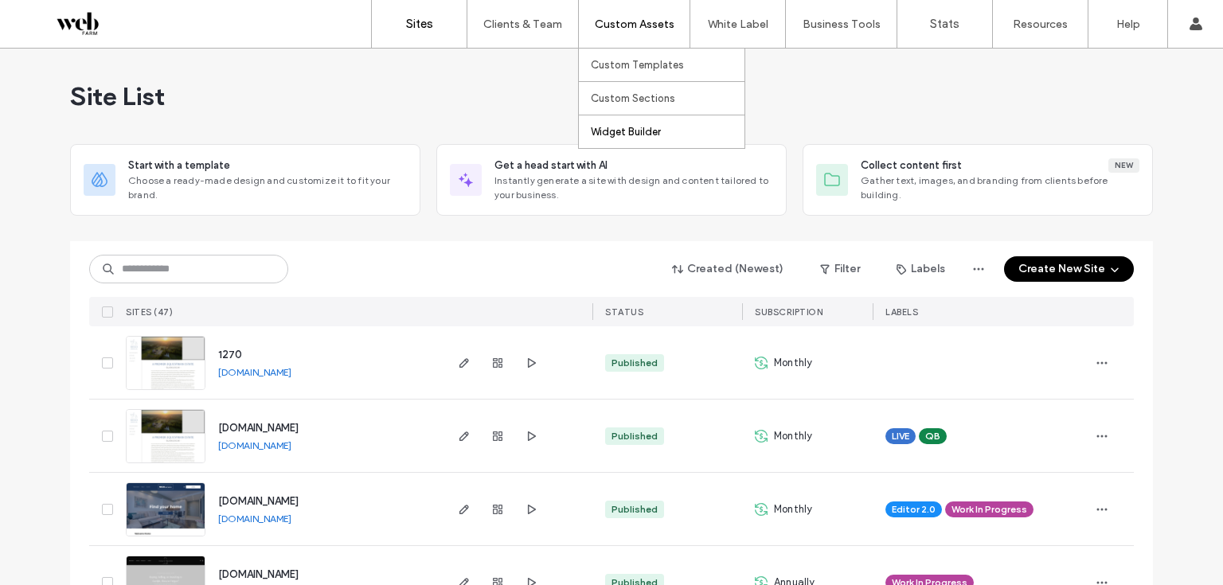
click at [640, 130] on label "Widget Builder" at bounding box center [626, 132] width 70 height 12
